Goal: Information Seeking & Learning: Compare options

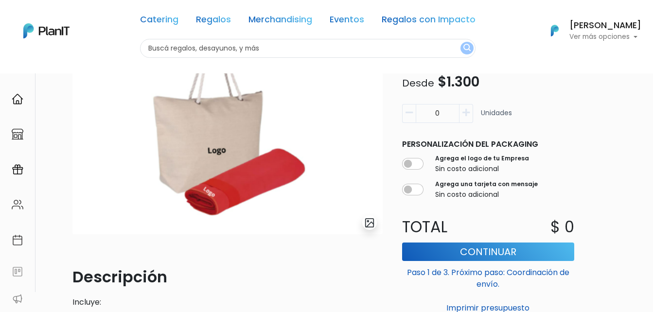
scroll to position [97, 0]
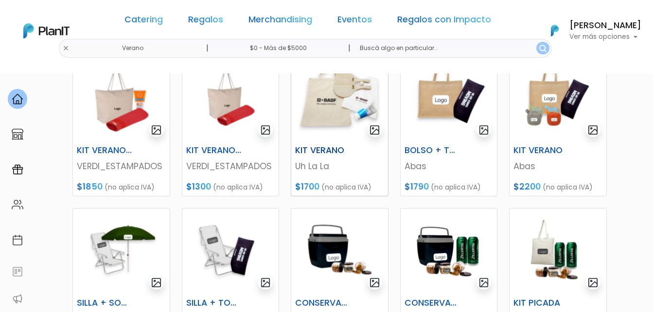
scroll to position [292, 0]
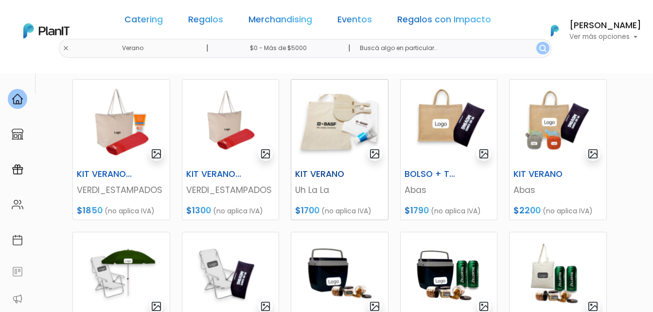
click at [336, 137] on img at bounding box center [339, 123] width 97 height 86
click at [557, 128] on img at bounding box center [557, 123] width 97 height 86
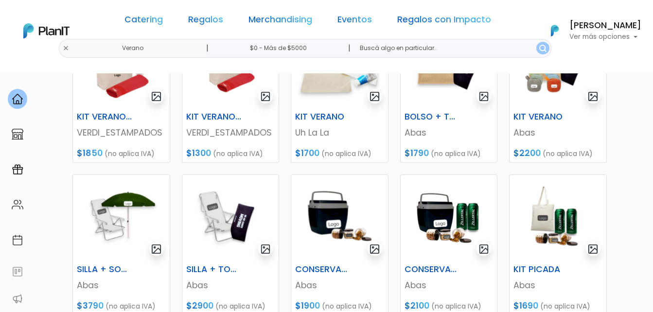
scroll to position [437, 0]
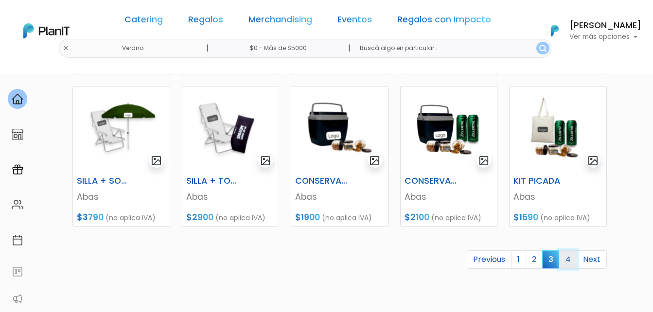
click at [567, 262] on link "4" at bounding box center [568, 259] width 18 height 18
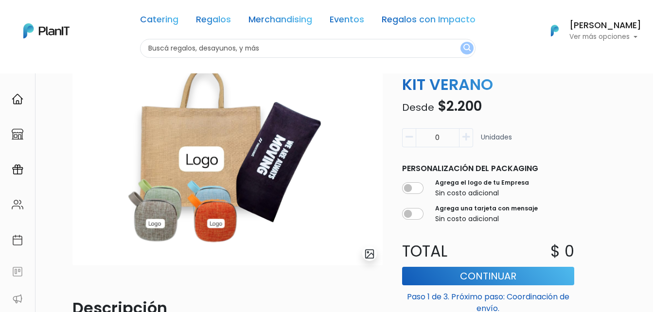
scroll to position [49, 0]
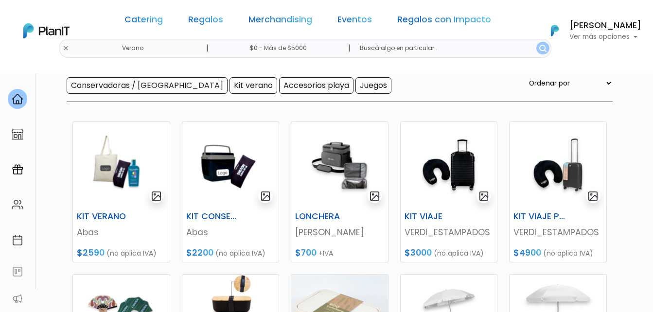
scroll to position [97, 0]
click at [459, 168] on img at bounding box center [448, 164] width 97 height 86
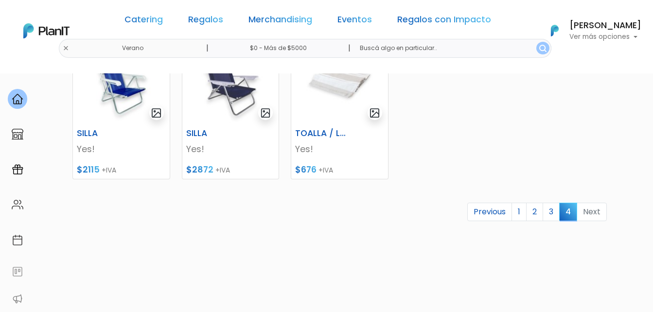
scroll to position [486, 0]
click at [552, 216] on link "3" at bounding box center [550, 211] width 17 height 18
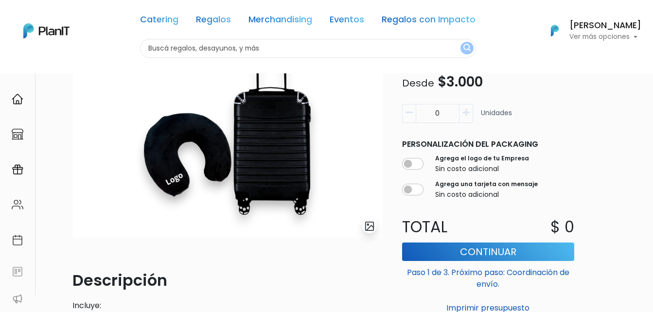
scroll to position [146, 0]
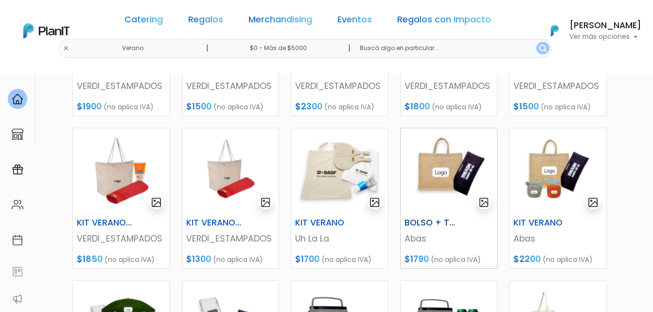
scroll to position [292, 0]
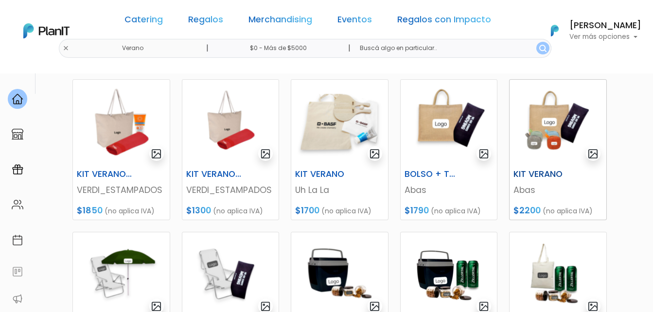
click at [553, 139] on img at bounding box center [557, 123] width 97 height 86
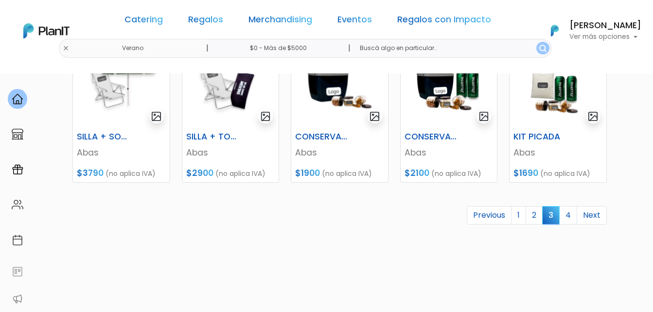
scroll to position [486, 0]
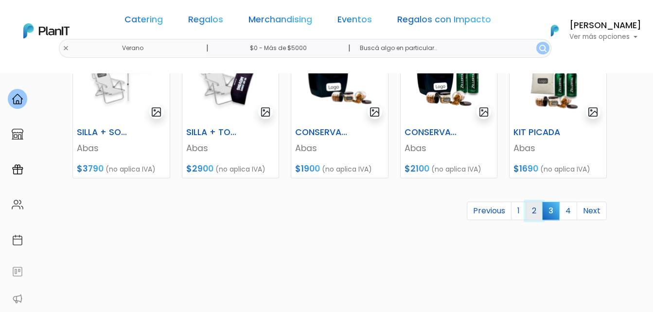
click at [538, 213] on link "2" at bounding box center [533, 211] width 17 height 18
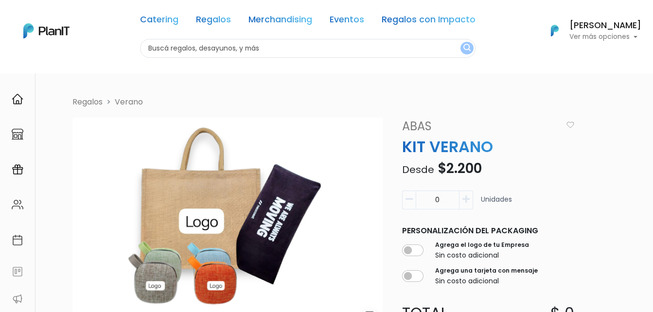
scroll to position [49, 0]
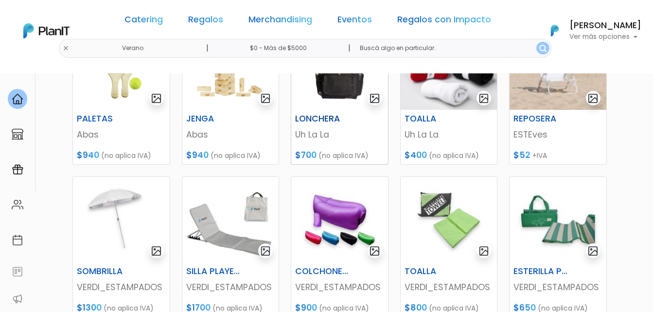
scroll to position [243, 0]
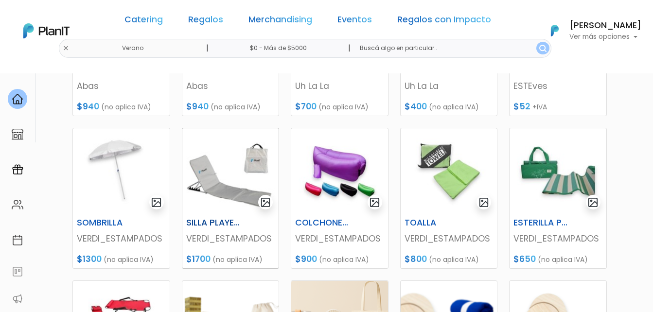
click at [233, 174] on img at bounding box center [230, 171] width 97 height 86
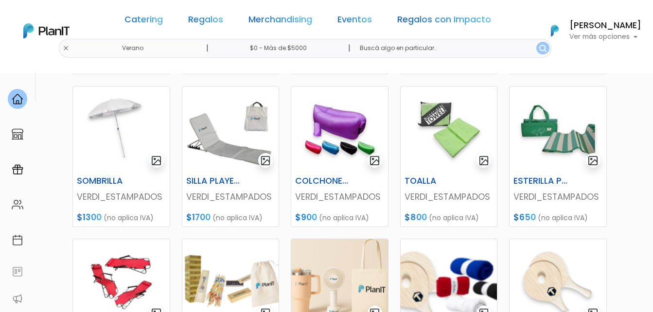
scroll to position [389, 0]
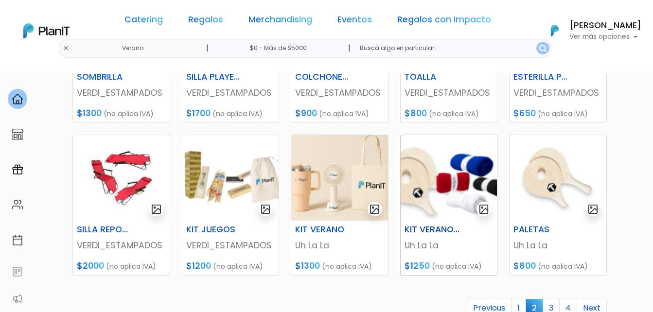
click at [427, 190] on img at bounding box center [448, 178] width 97 height 86
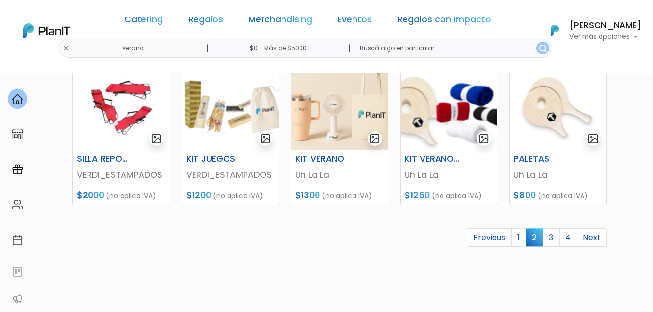
scroll to position [486, 0]
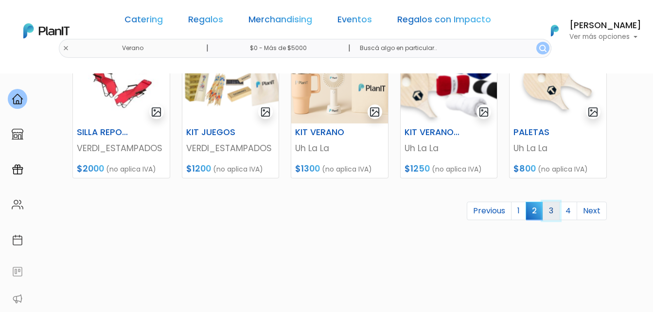
click at [551, 213] on link "3" at bounding box center [550, 211] width 17 height 18
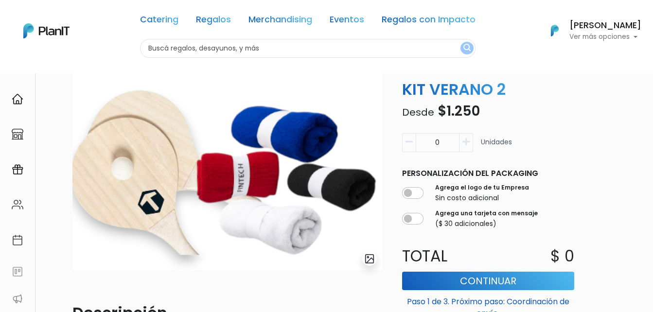
scroll to position [49, 0]
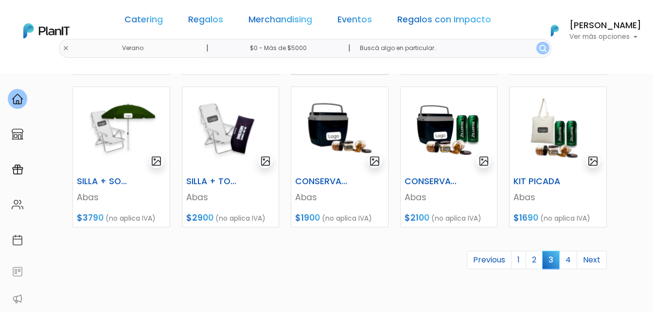
scroll to position [437, 0]
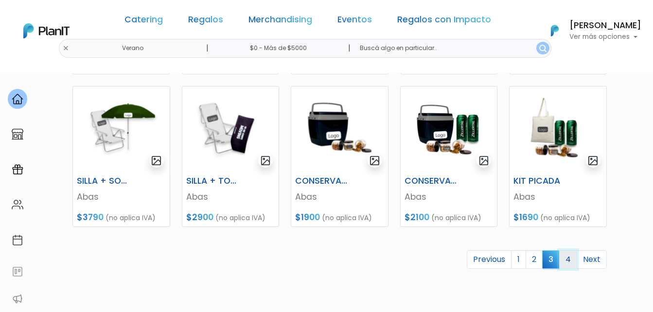
click at [571, 258] on link "4" at bounding box center [568, 259] width 18 height 18
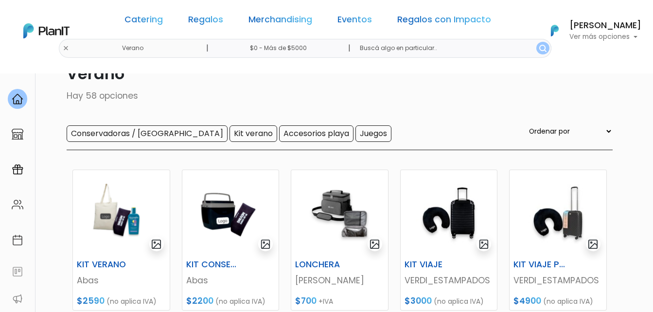
scroll to position [146, 0]
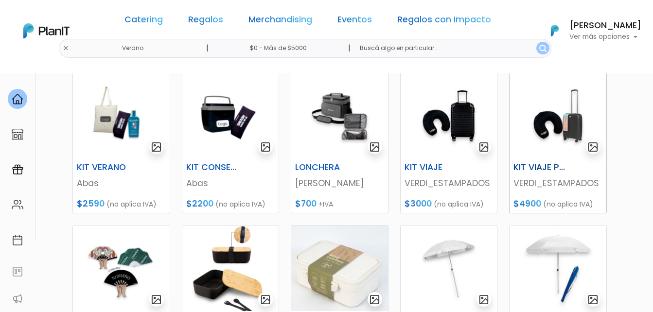
click at [533, 167] on h6 "KIT VIAJE PREMIUM" at bounding box center [540, 167] width 67 height 10
